Goal: Task Accomplishment & Management: Manage account settings

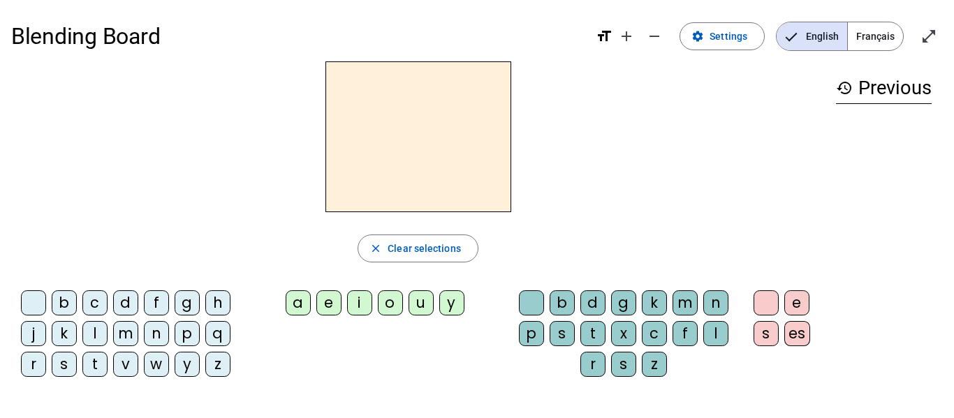
click at [67, 308] on div "b" at bounding box center [64, 302] width 25 height 25
click at [304, 300] on div "a" at bounding box center [298, 302] width 25 height 25
click at [709, 332] on div "l" at bounding box center [715, 333] width 25 height 25
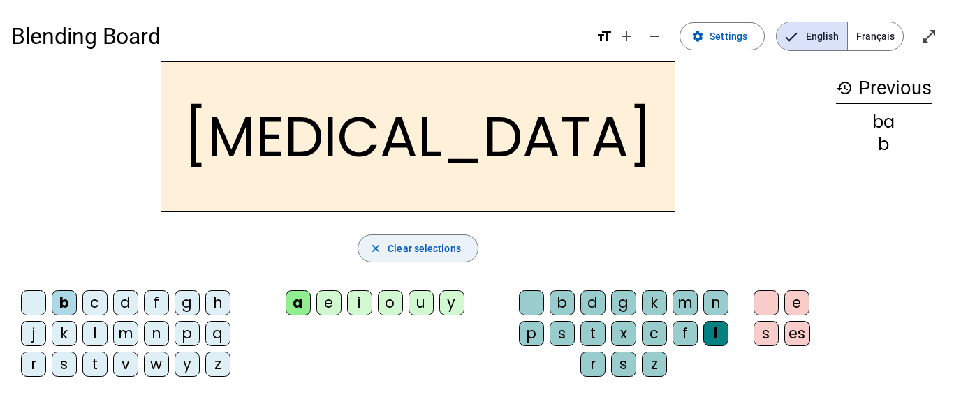
click at [408, 253] on span "Clear selections" at bounding box center [424, 248] width 73 height 17
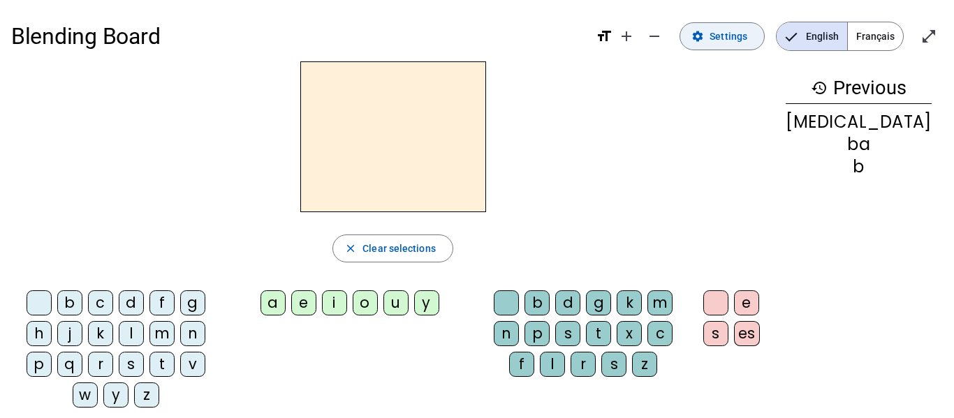
click at [751, 41] on span at bounding box center [722, 37] width 84 height 34
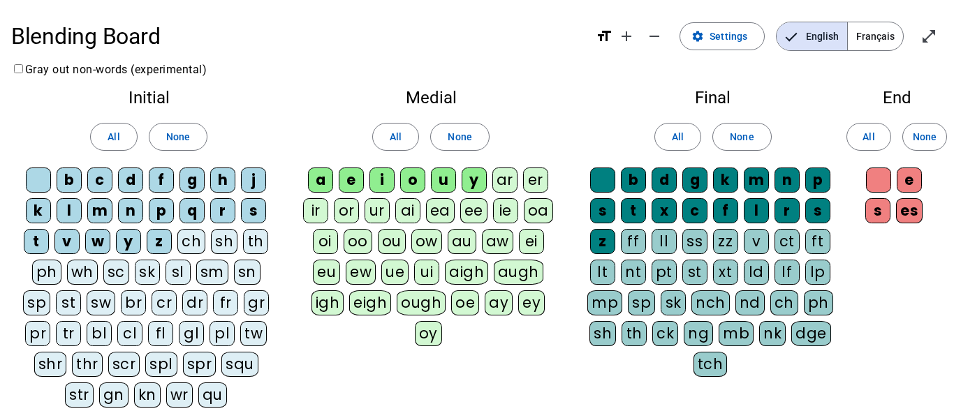
click at [191, 242] on div "ch" at bounding box center [191, 241] width 28 height 25
click at [878, 36] on span "Français" at bounding box center [875, 36] width 55 height 28
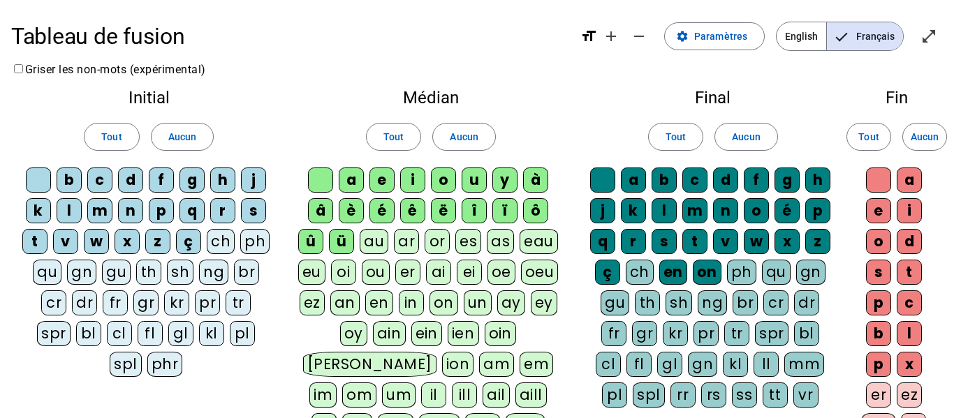
click at [212, 235] on div "ch" at bounding box center [221, 241] width 28 height 25
click at [635, 272] on div "ch" at bounding box center [640, 272] width 28 height 25
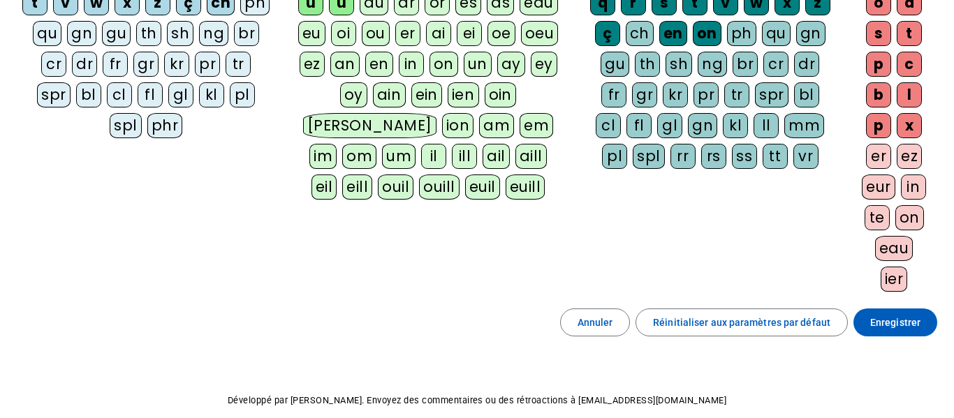
scroll to position [304, 0]
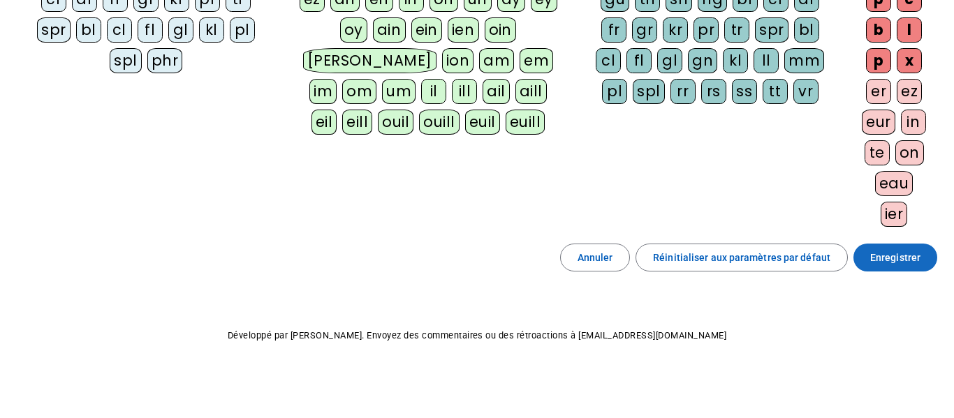
click at [906, 244] on span at bounding box center [895, 258] width 84 height 34
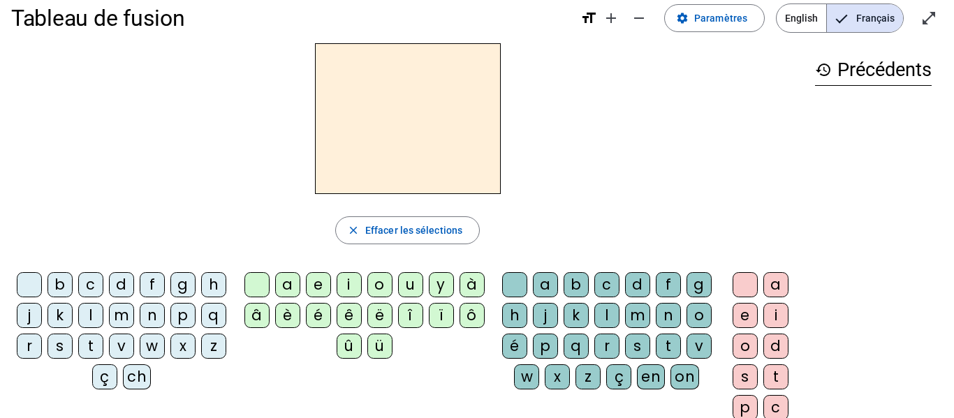
scroll to position [17, 0]
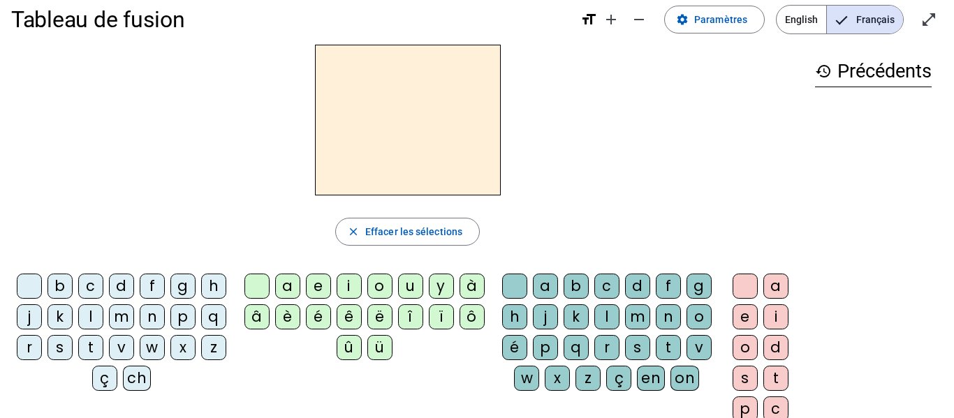
click at [151, 386] on div "ch" at bounding box center [137, 378] width 28 height 25
click at [381, 288] on div "o" at bounding box center [379, 286] width 25 height 25
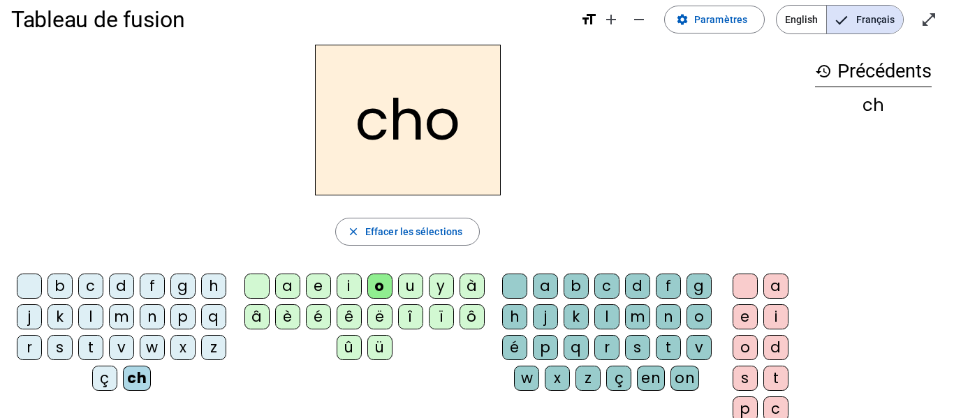
click at [619, 285] on div "c" at bounding box center [606, 286] width 25 height 25
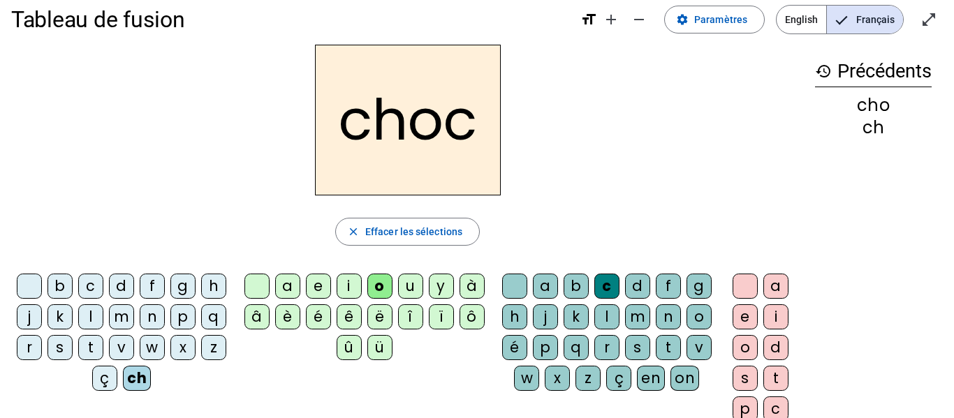
click at [377, 291] on div "o" at bounding box center [379, 286] width 25 height 25
click at [737, 344] on div "o" at bounding box center [745, 347] width 25 height 25
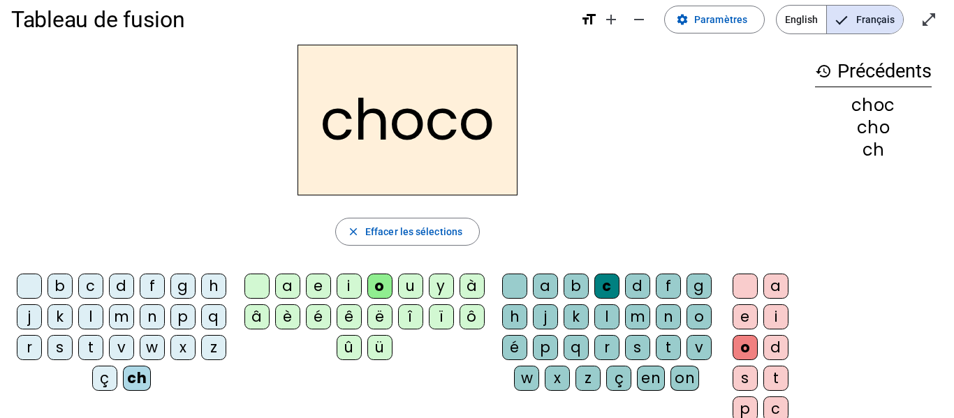
click at [619, 318] on div "l" at bounding box center [606, 316] width 25 height 25
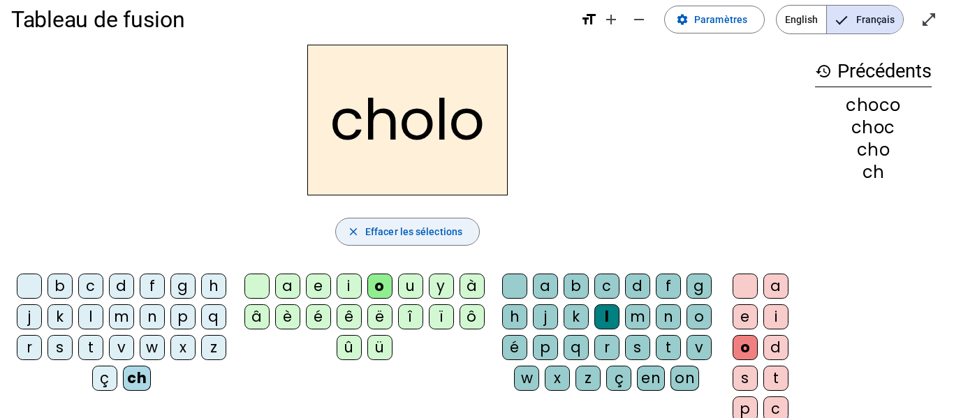
click at [383, 217] on span "button" at bounding box center [407, 232] width 143 height 34
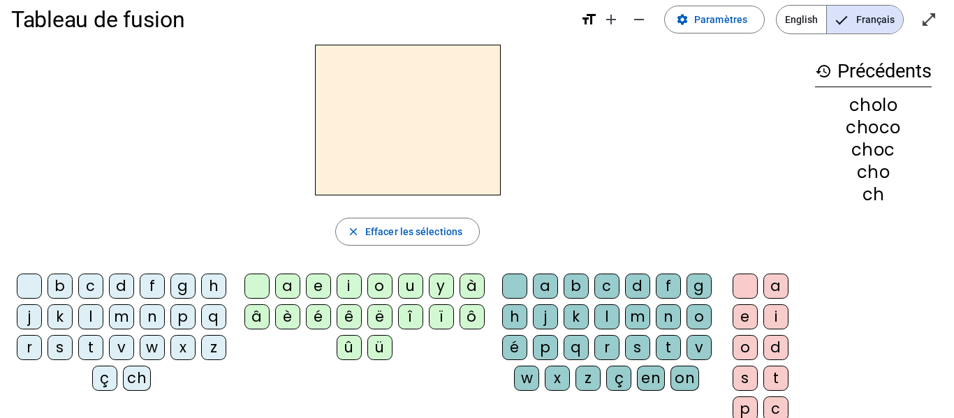
click at [151, 385] on div "ch" at bounding box center [137, 378] width 28 height 25
click at [378, 286] on div "o" at bounding box center [379, 286] width 25 height 25
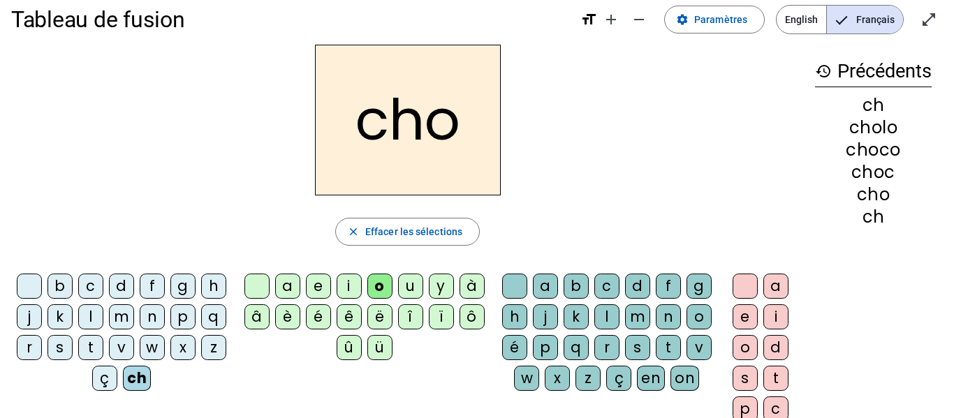
click at [619, 286] on div "c" at bounding box center [606, 286] width 25 height 25
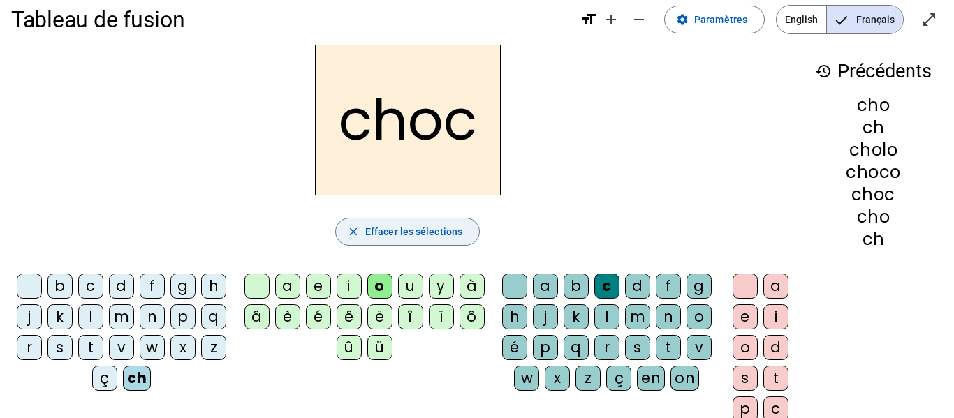
click at [422, 232] on span "Effacer les sélections" at bounding box center [413, 231] width 97 height 17
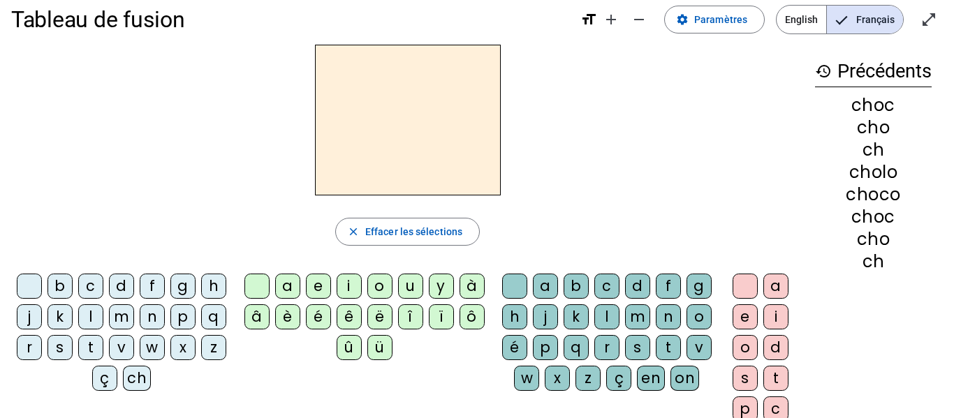
click at [103, 318] on div "l" at bounding box center [90, 316] width 25 height 25
click at [293, 284] on div "a" at bounding box center [287, 286] width 25 height 25
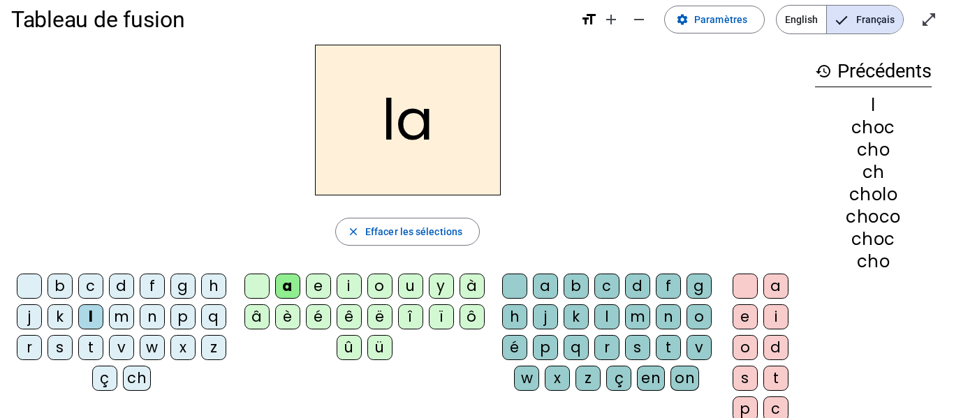
click at [656, 360] on div "t" at bounding box center [668, 347] width 25 height 25
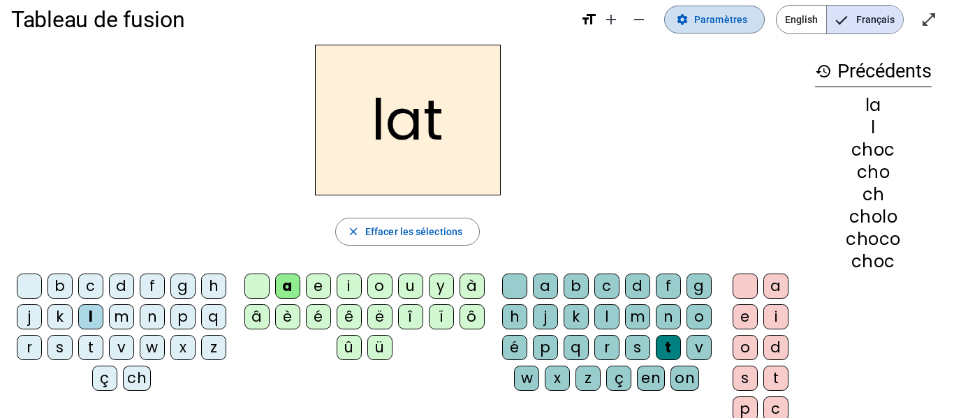
click at [740, 19] on span "Paramètres" at bounding box center [720, 19] width 53 height 17
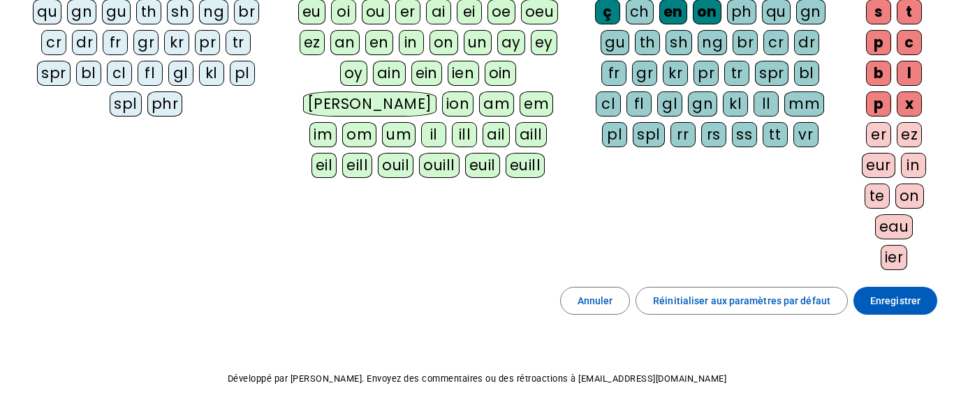
scroll to position [304, 0]
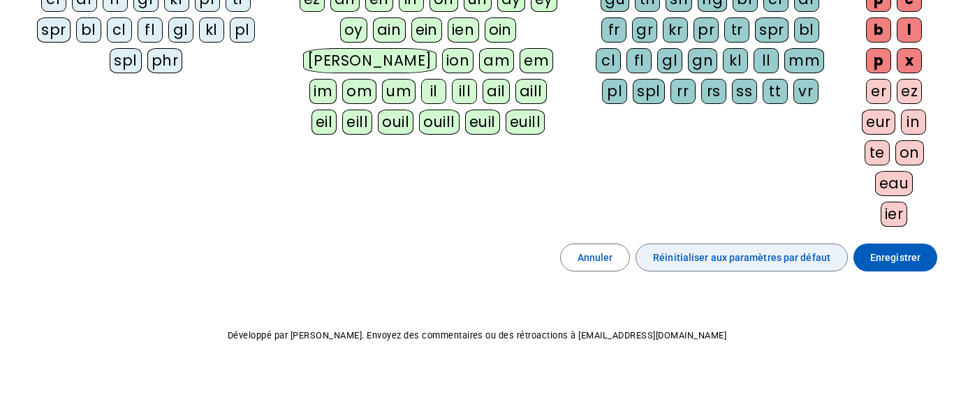
click at [742, 253] on span "Réinitialiser aux paramètres par défaut" at bounding box center [741, 257] width 177 height 17
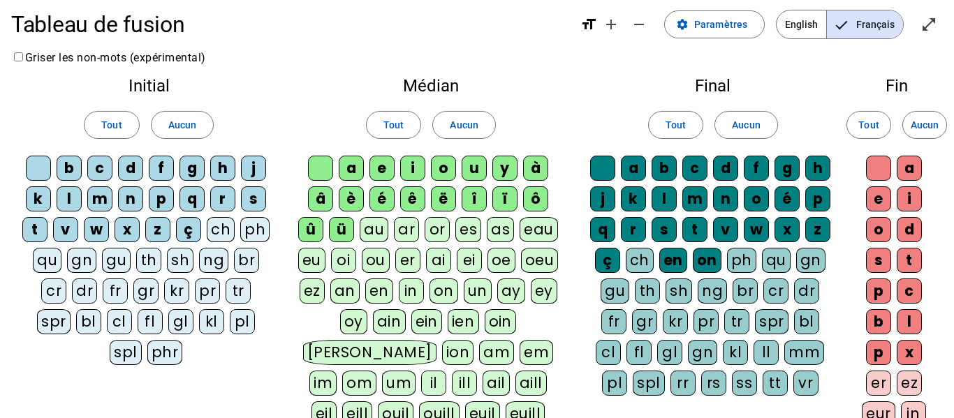
scroll to position [0, 0]
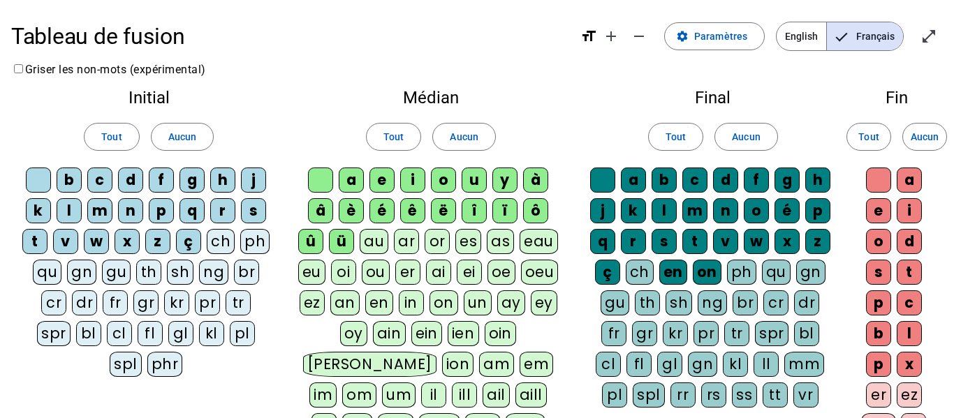
click at [119, 74] on label "Griser les non-mots (expérimental)" at bounding box center [108, 69] width 195 height 13
click at [119, 73] on label "Griser les non-mots (expérimental)" at bounding box center [108, 69] width 195 height 13
click at [116, 71] on label "Griser les non-mots (expérimental)" at bounding box center [108, 69] width 195 height 13
click at [219, 242] on div "ch" at bounding box center [221, 241] width 28 height 25
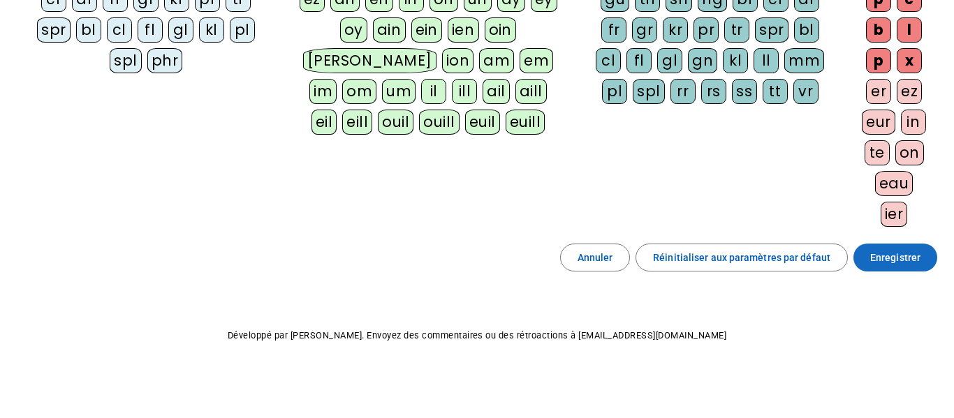
click at [897, 264] on span "Enregistrer" at bounding box center [895, 257] width 50 height 17
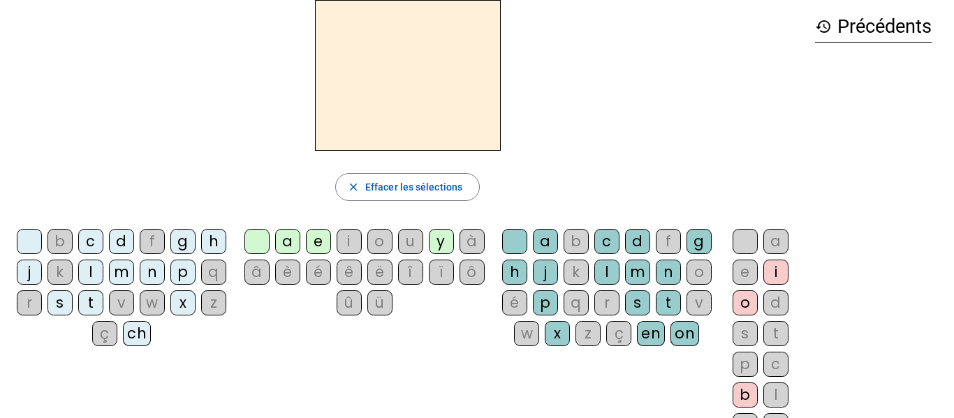
scroll to position [60, 0]
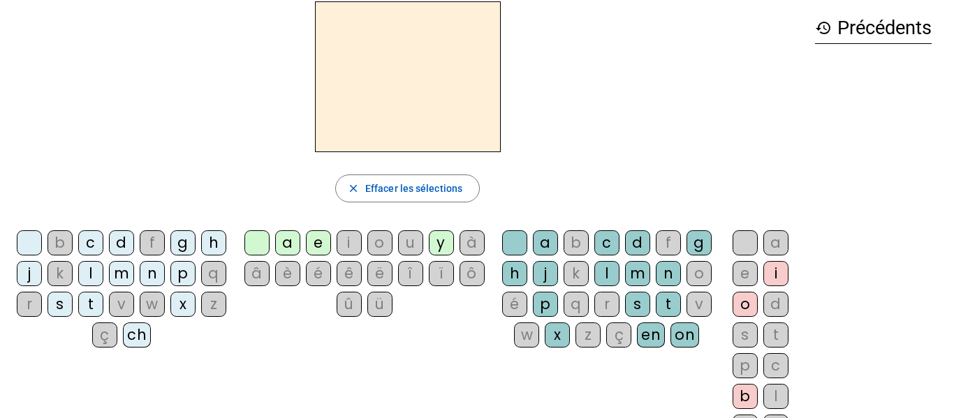
click at [378, 278] on div "ë" at bounding box center [379, 273] width 25 height 25
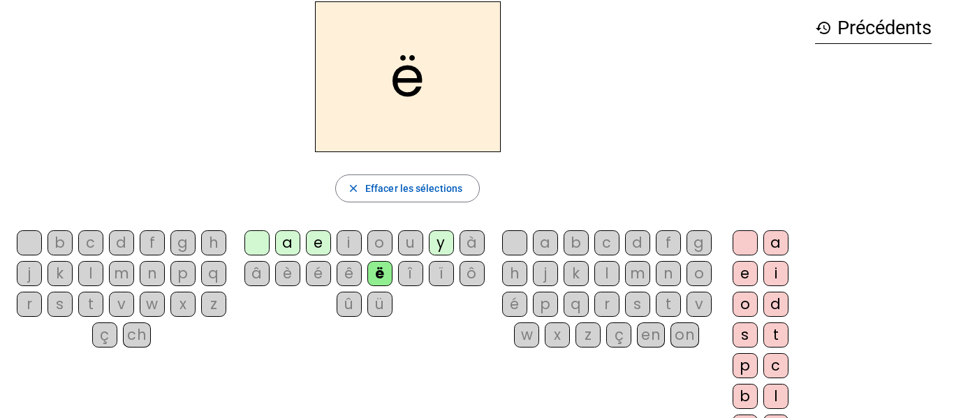
click at [378, 278] on div "ë" at bounding box center [379, 273] width 25 height 25
click at [442, 178] on span "button" at bounding box center [407, 189] width 143 height 34
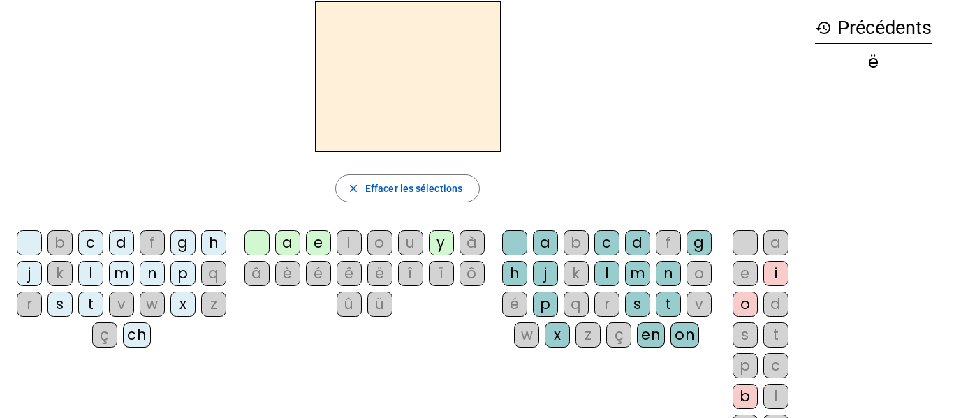
click at [103, 277] on div "l" at bounding box center [90, 273] width 25 height 25
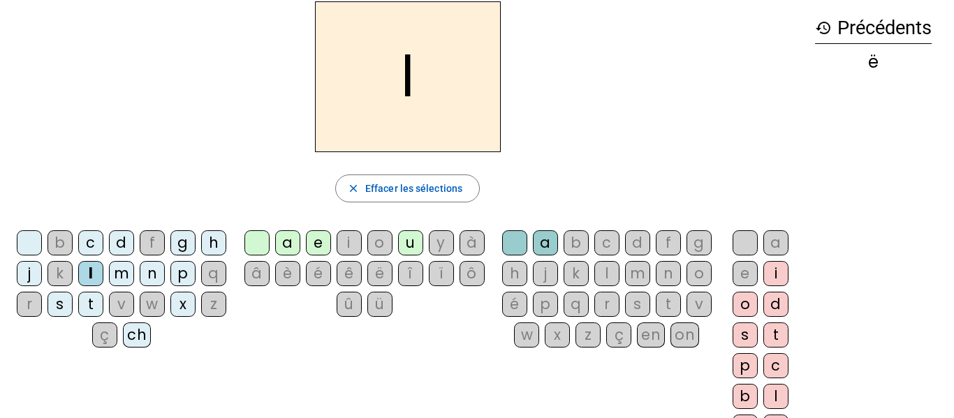
click at [283, 244] on div "a" at bounding box center [287, 242] width 25 height 25
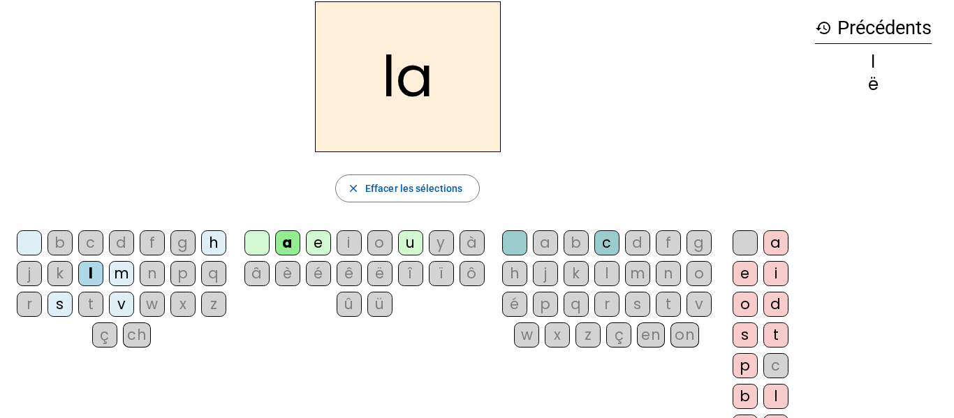
click at [619, 235] on div "c" at bounding box center [606, 242] width 25 height 25
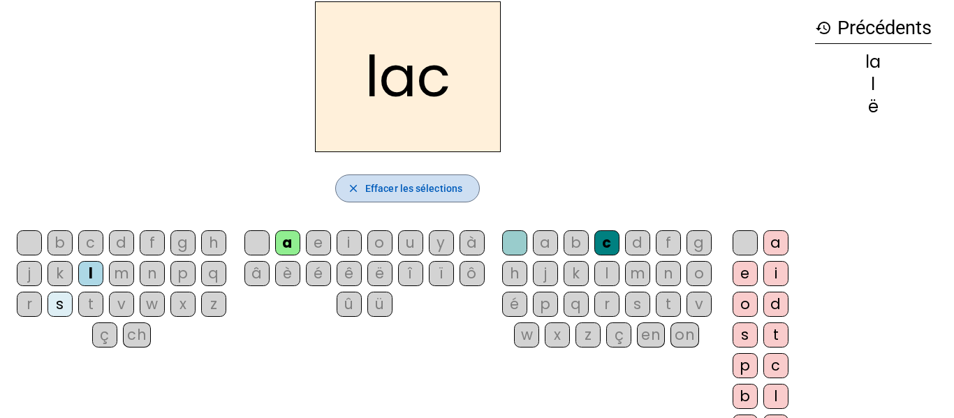
click at [431, 191] on span "Effacer les sélections" at bounding box center [413, 188] width 97 height 17
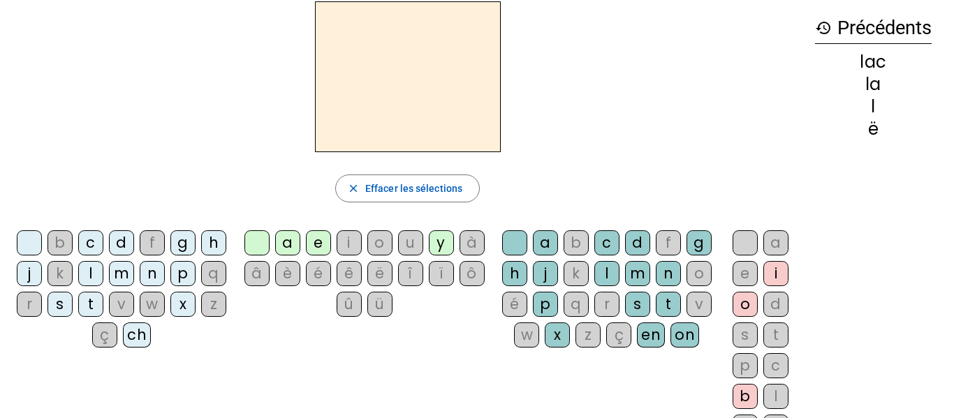
click at [134, 273] on div "m" at bounding box center [121, 273] width 25 height 25
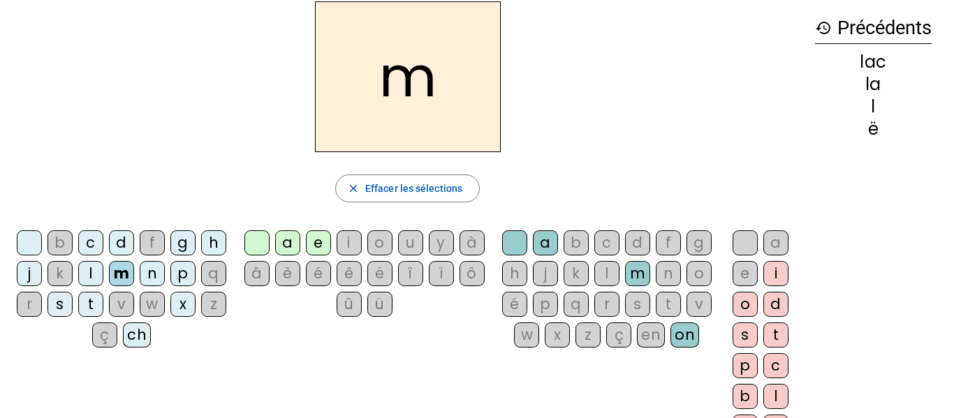
click at [308, 247] on div "e" at bounding box center [318, 242] width 25 height 25
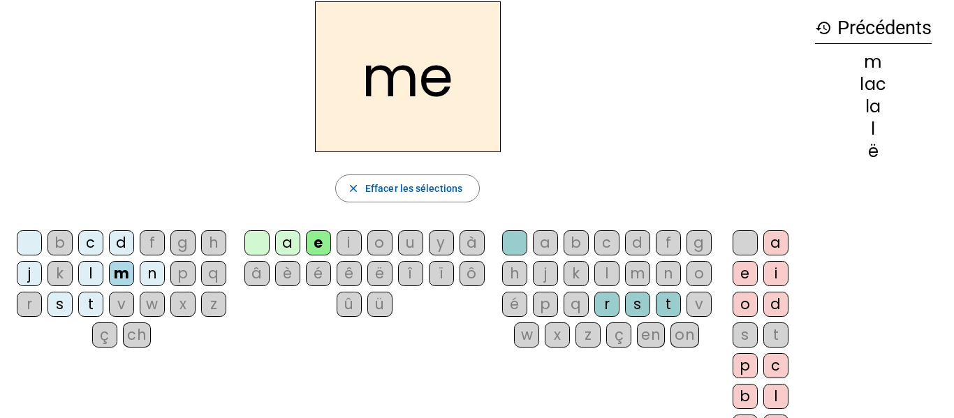
click at [656, 317] on div "t" at bounding box center [668, 304] width 25 height 25
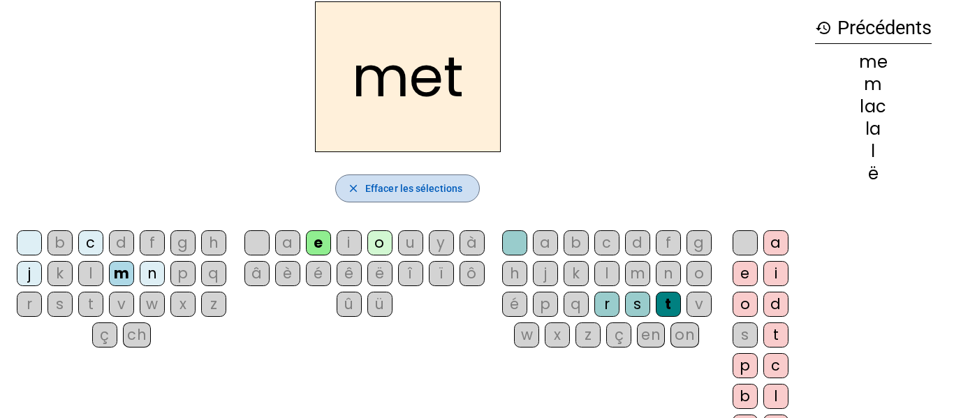
click at [385, 200] on span "button" at bounding box center [407, 189] width 143 height 34
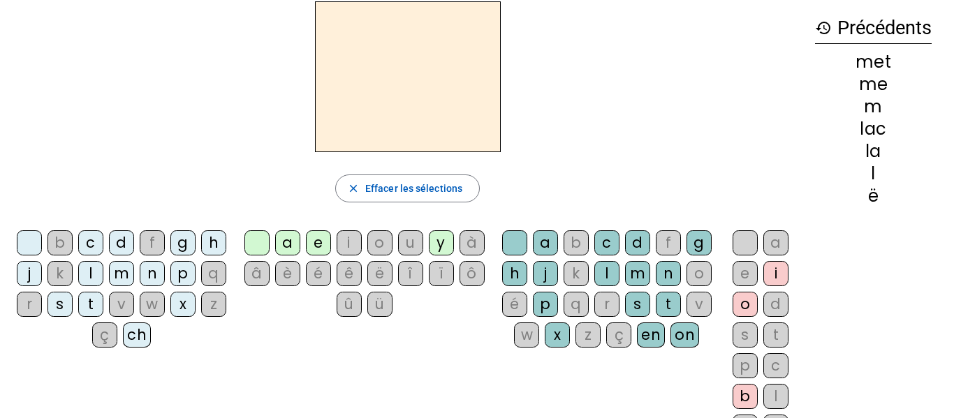
click at [103, 307] on div "t" at bounding box center [90, 304] width 25 height 25
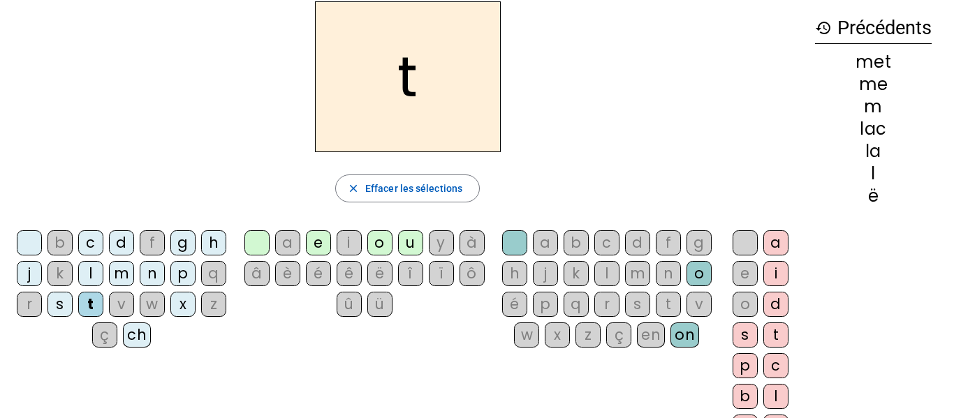
click at [385, 237] on div "o" at bounding box center [379, 242] width 25 height 25
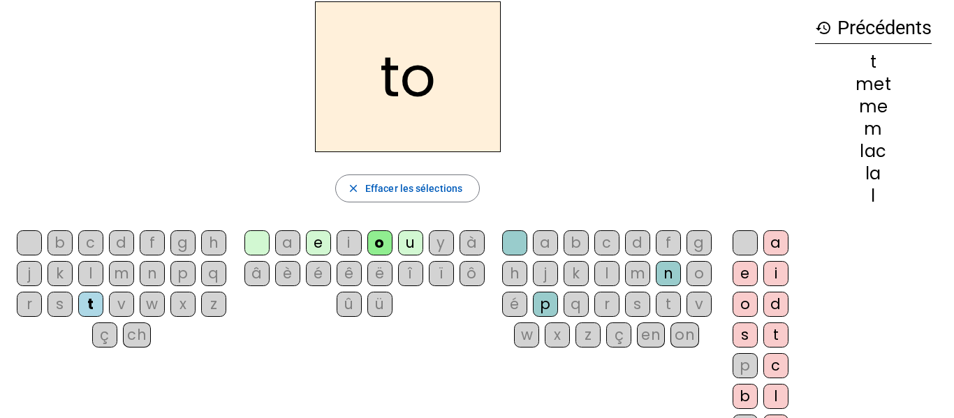
click at [656, 286] on div "n" at bounding box center [668, 273] width 25 height 25
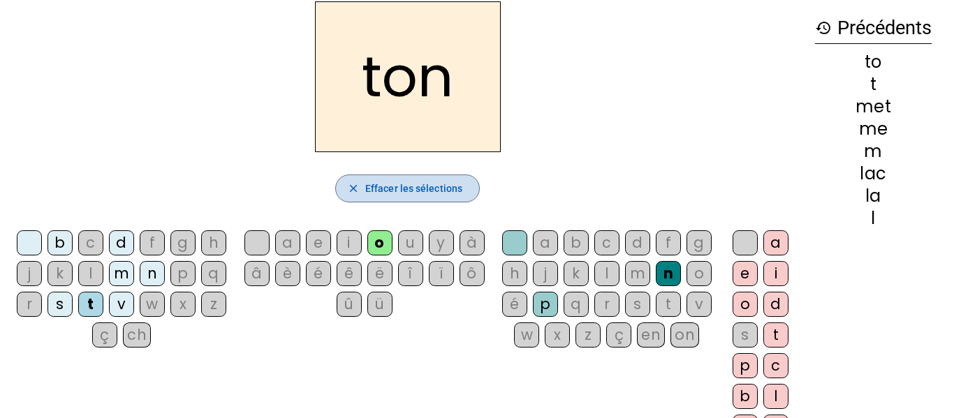
click at [387, 198] on span "button" at bounding box center [407, 189] width 143 height 34
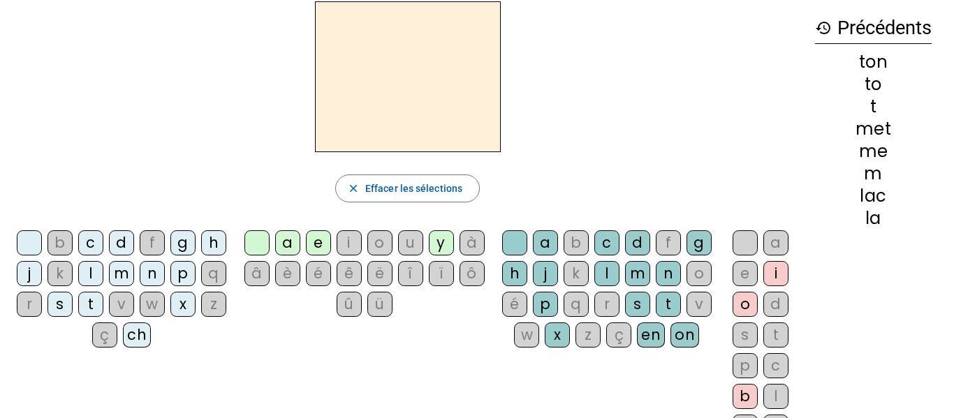
click at [103, 276] on div "l" at bounding box center [90, 273] width 25 height 25
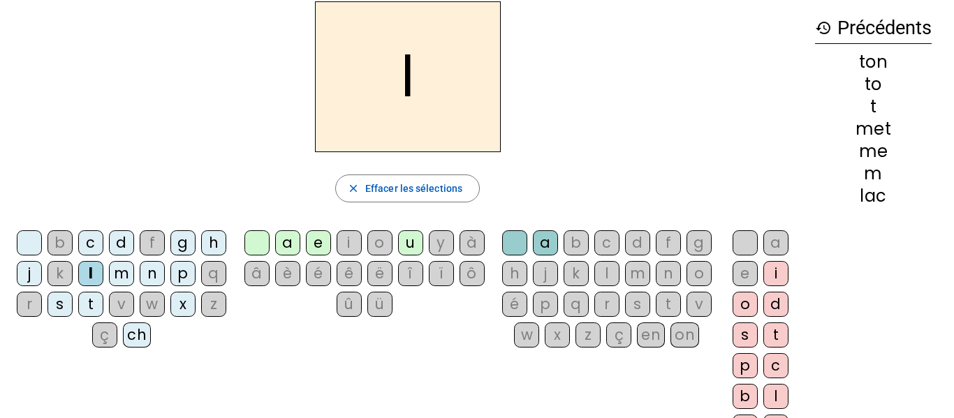
click at [407, 240] on div "u" at bounding box center [410, 242] width 25 height 25
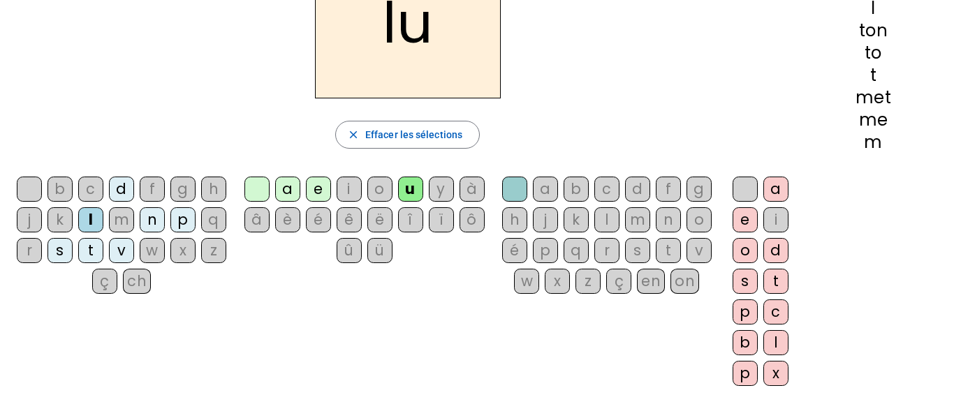
scroll to position [112, 0]
click at [744, 375] on div "p" at bounding box center [745, 374] width 25 height 25
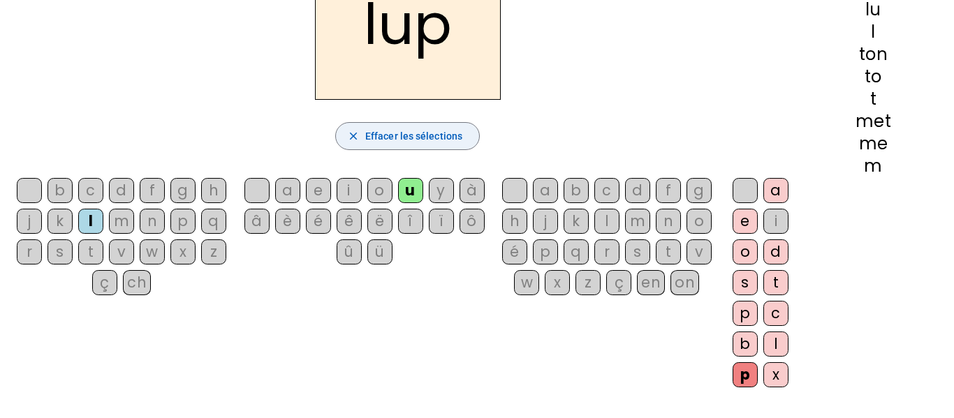
click at [460, 122] on span "button" at bounding box center [407, 136] width 143 height 34
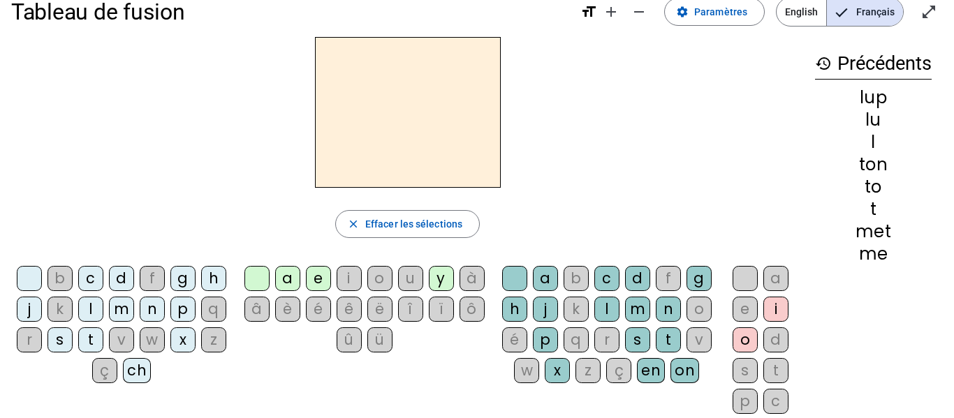
scroll to position [0, 0]
